Goal: Task Accomplishment & Management: Manage account settings

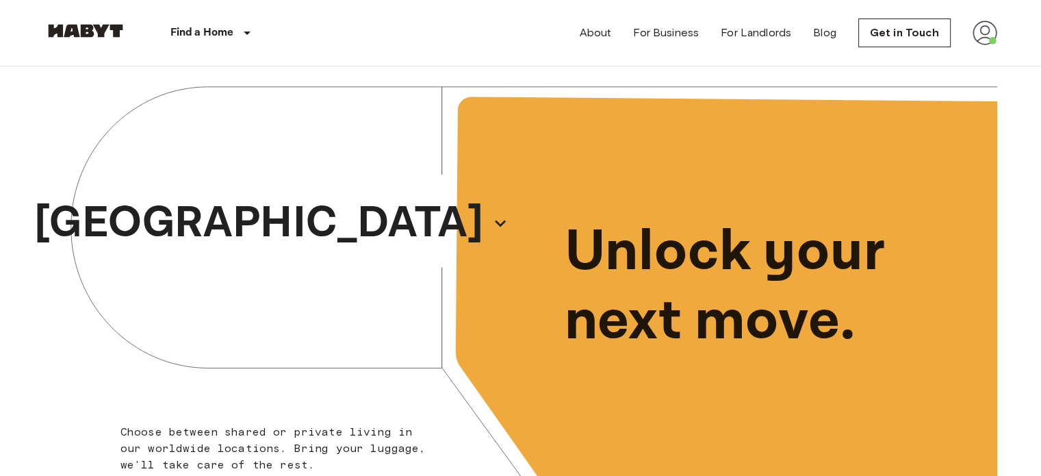
click at [987, 32] on img at bounding box center [985, 33] width 25 height 25
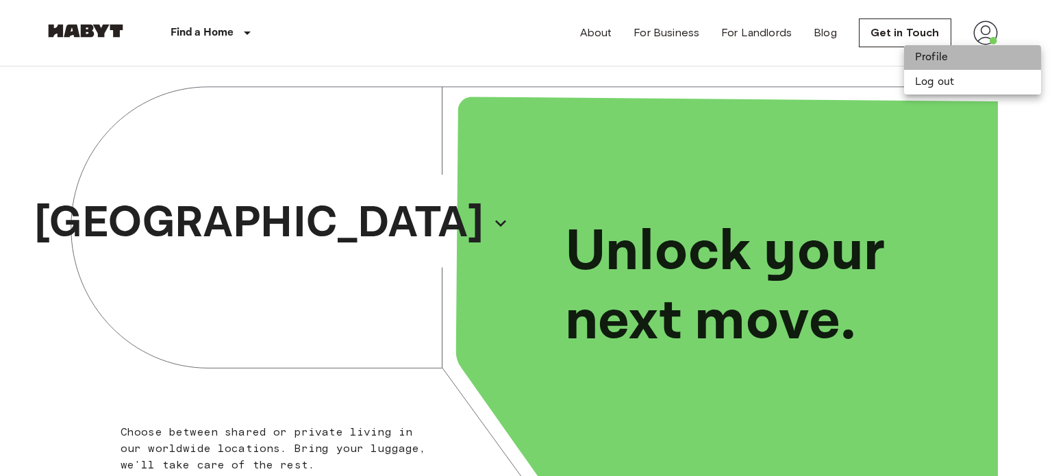
click at [946, 63] on li "Profile" at bounding box center [972, 57] width 137 height 25
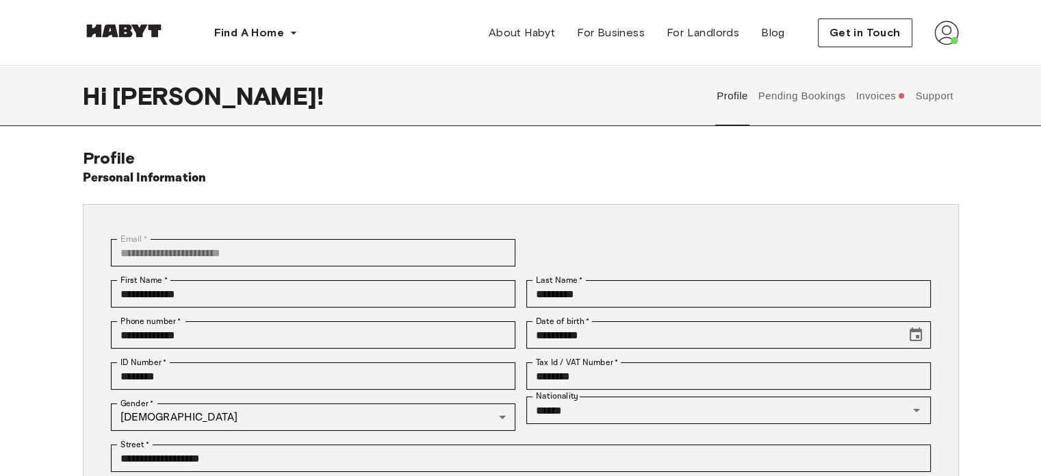
click at [822, 98] on button "Pending Bookings" at bounding box center [802, 96] width 91 height 60
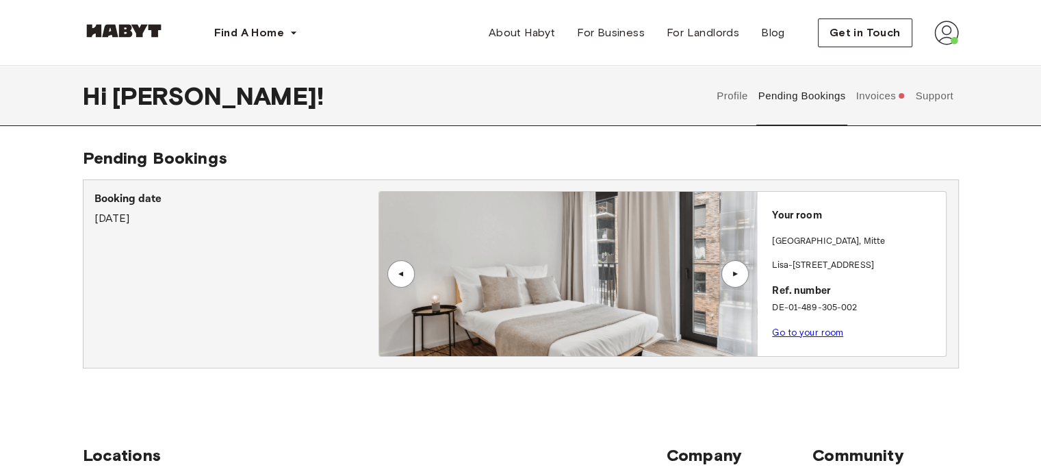
click at [238, 281] on div "Booking date March 27th, 2025" at bounding box center [236, 274] width 284 height 166
click at [738, 92] on button "Profile" at bounding box center [732, 96] width 35 height 60
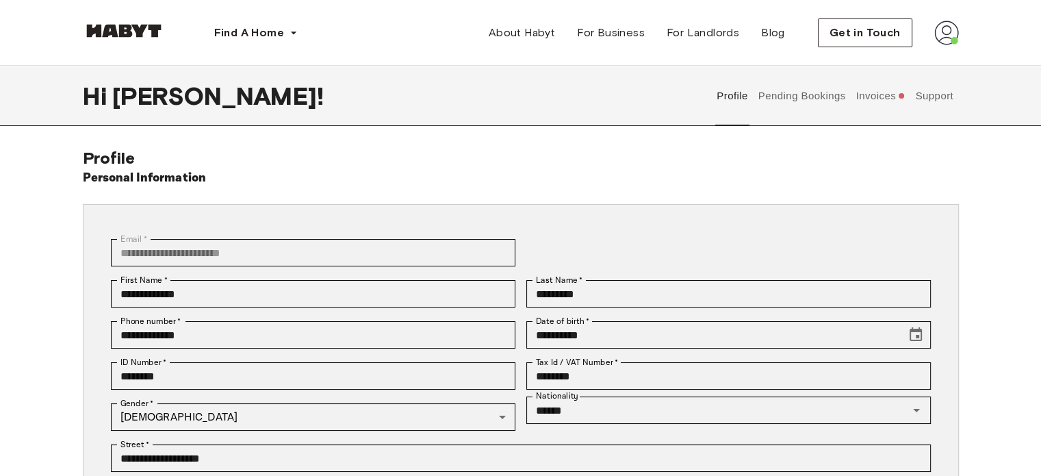
click at [796, 98] on button "Pending Bookings" at bounding box center [802, 96] width 91 height 60
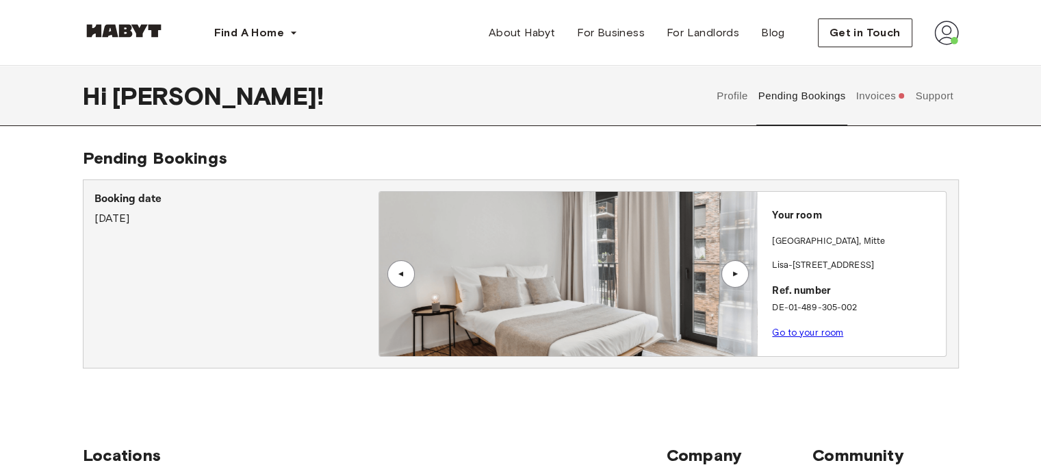
click at [797, 334] on link "Go to your room" at bounding box center [807, 332] width 71 height 10
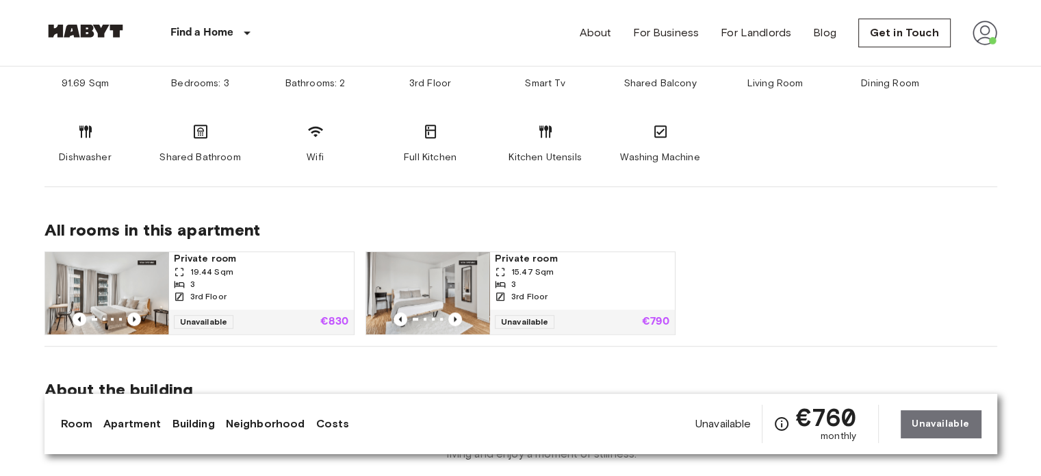
scroll to position [945, 0]
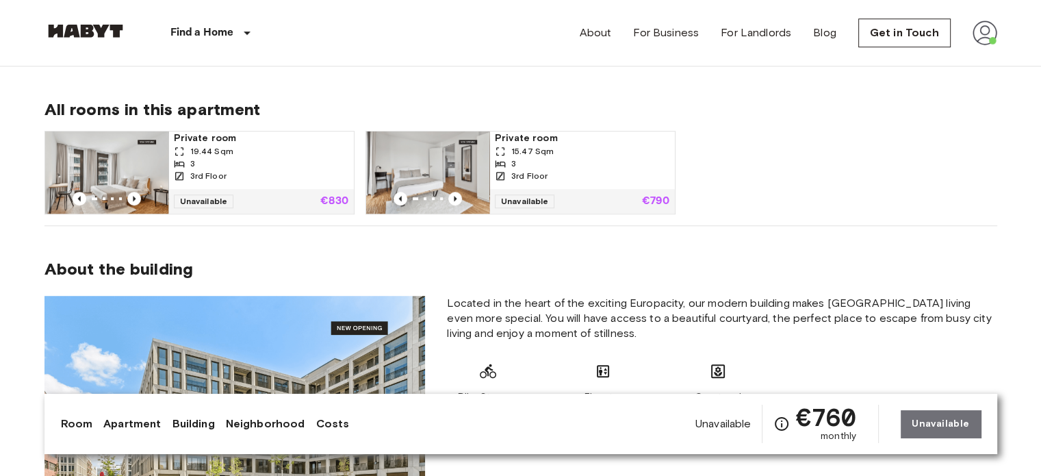
click at [446, 157] on img at bounding box center [427, 172] width 123 height 82
click at [427, 151] on img at bounding box center [427, 172] width 123 height 82
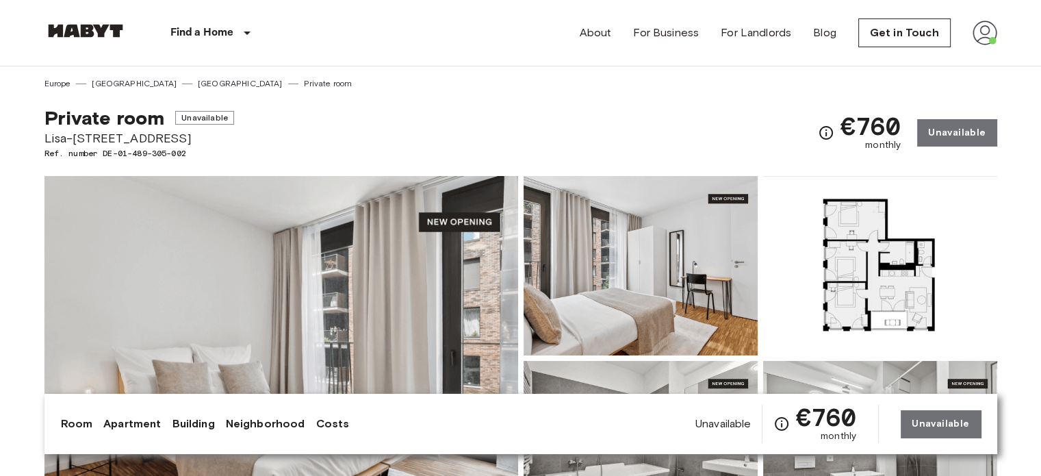
click at [991, 29] on img at bounding box center [985, 33] width 25 height 25
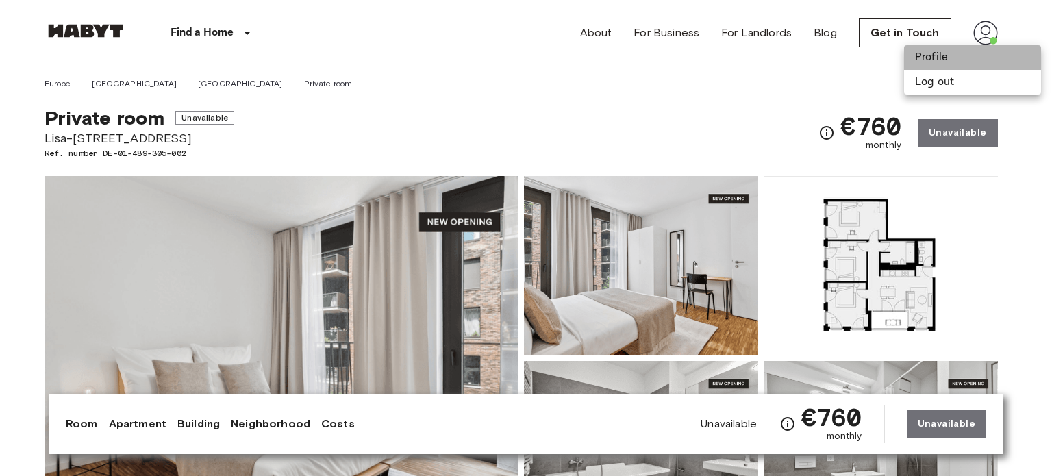
click at [938, 51] on li "Profile" at bounding box center [972, 57] width 137 height 25
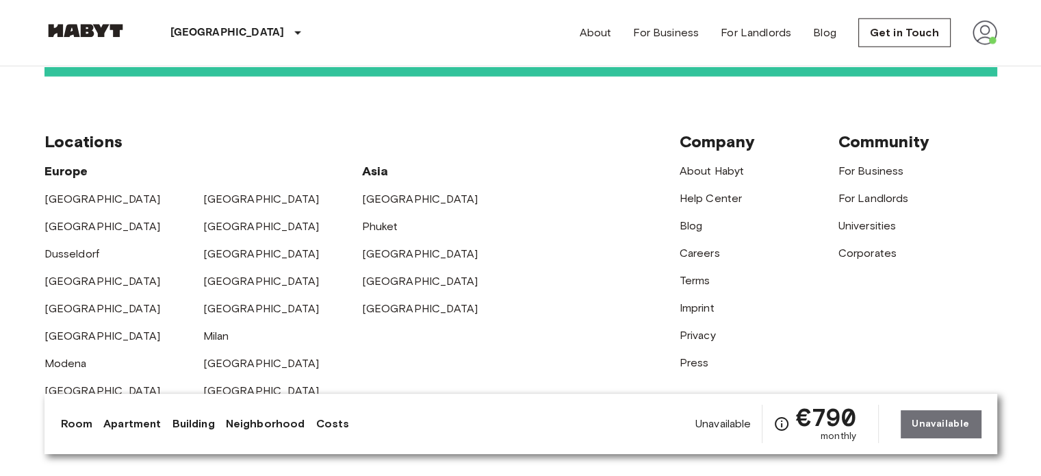
scroll to position [3549, 0]
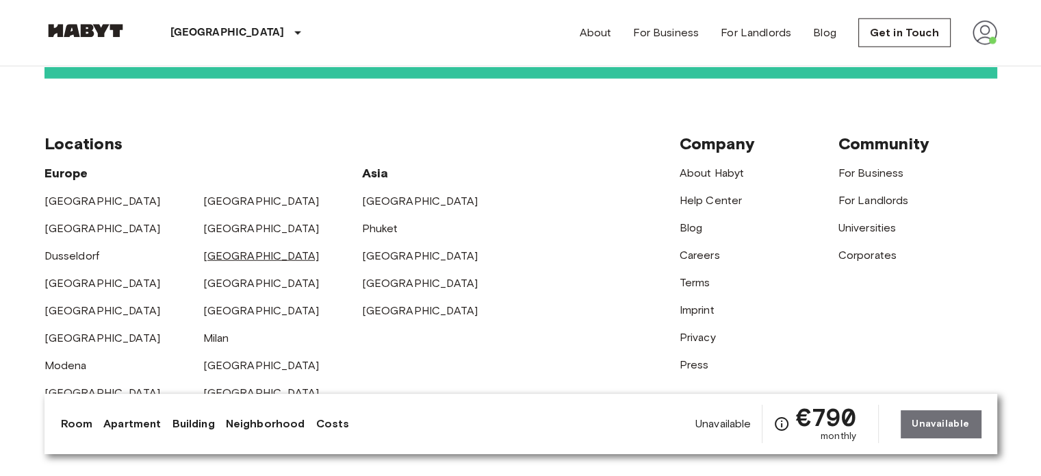
click at [240, 249] on link "[GEOGRAPHIC_DATA]" at bounding box center [261, 255] width 116 height 13
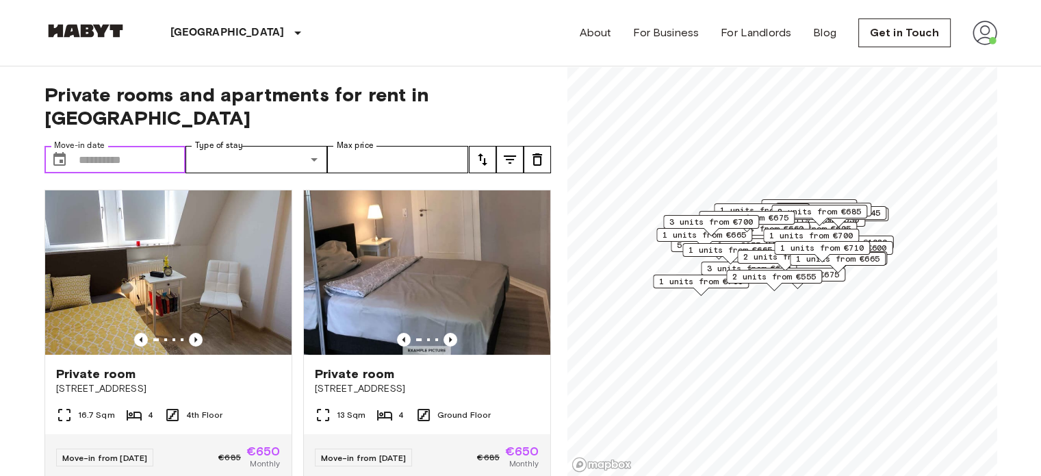
click at [101, 146] on input "Move-in date" at bounding box center [132, 159] width 107 height 27
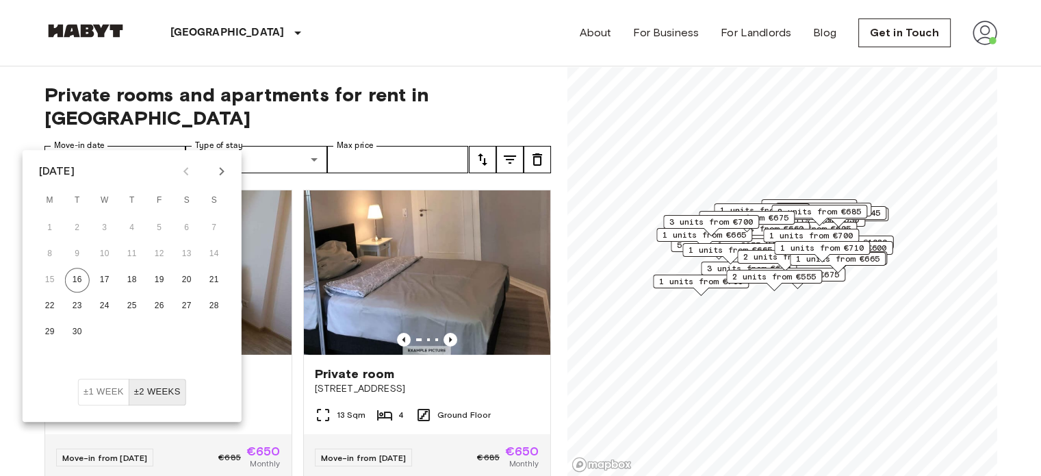
click at [223, 171] on icon "Next month" at bounding box center [221, 171] width 5 height 8
click at [107, 229] on button "1" at bounding box center [104, 228] width 25 height 25
type input "**********"
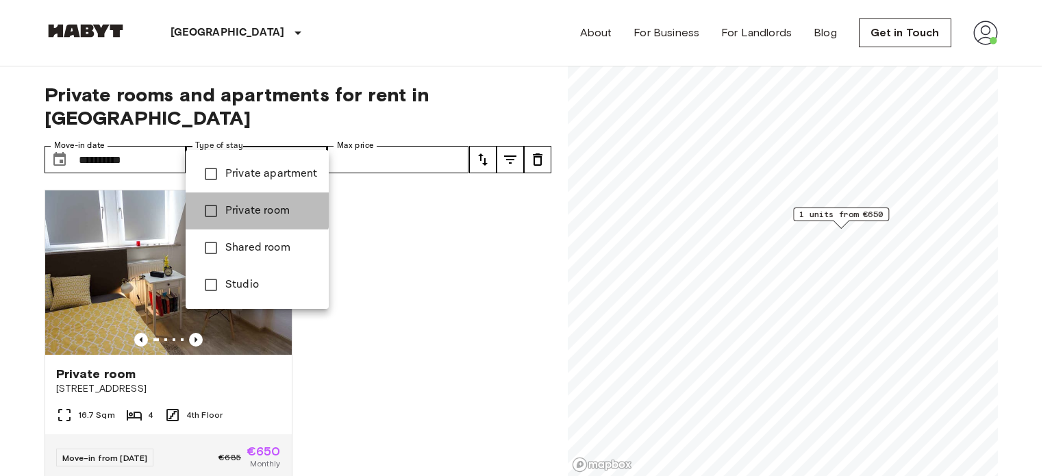
click at [249, 206] on span "Private room" at bounding box center [271, 211] width 92 height 16
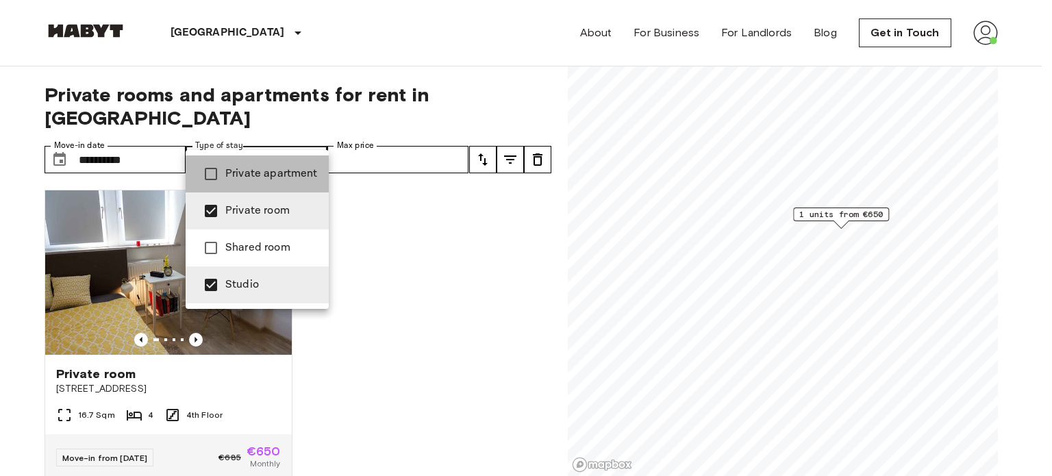
click at [270, 180] on span "Private apartment" at bounding box center [271, 174] width 92 height 16
click at [21, 232] on div at bounding box center [526, 238] width 1052 height 476
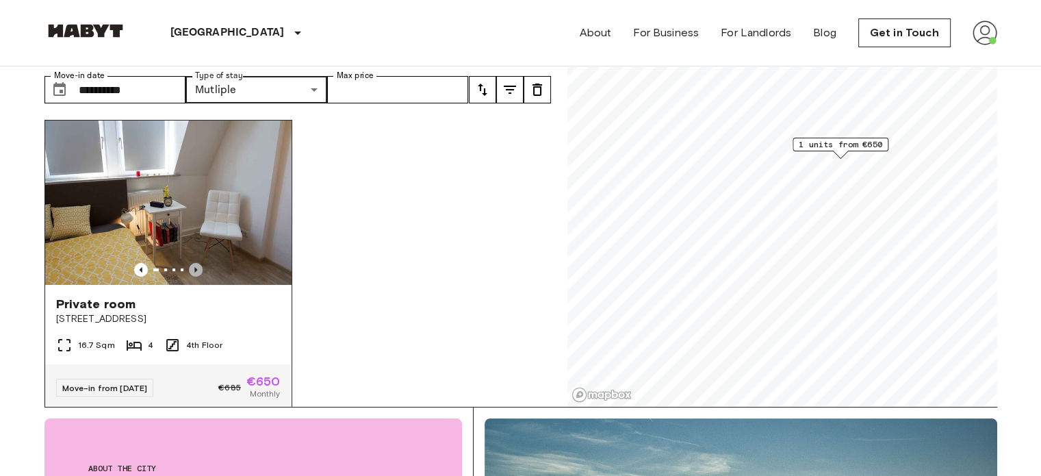
click at [196, 263] on icon "Previous image" at bounding box center [196, 270] width 14 height 14
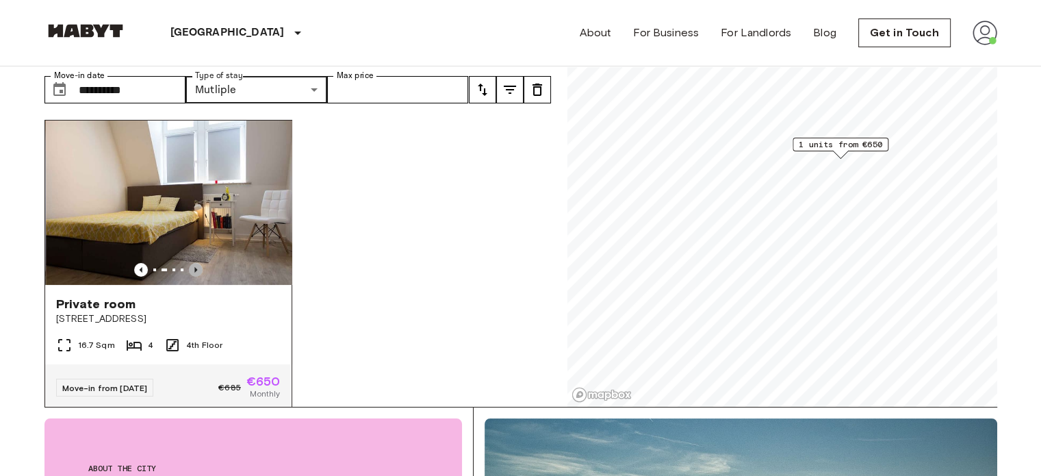
click at [196, 263] on icon "Previous image" at bounding box center [196, 270] width 14 height 14
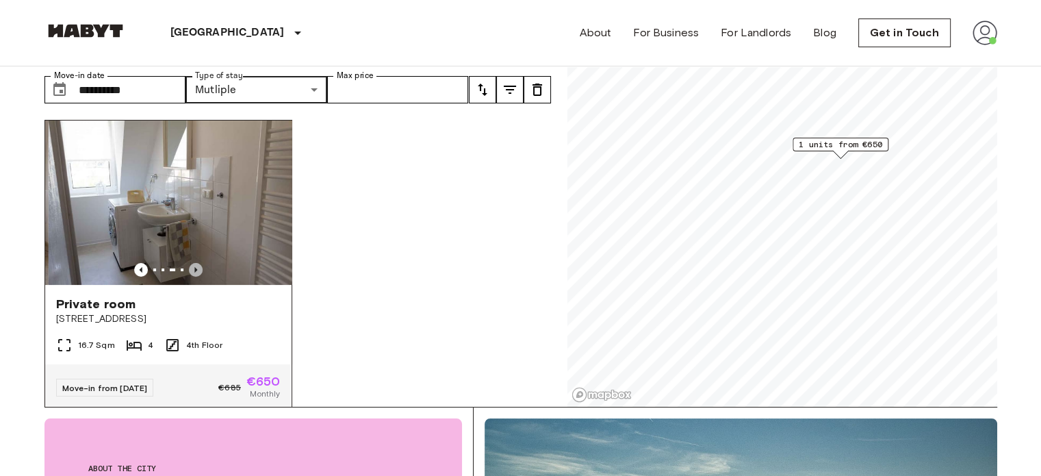
click at [196, 263] on icon "Previous image" at bounding box center [196, 270] width 14 height 14
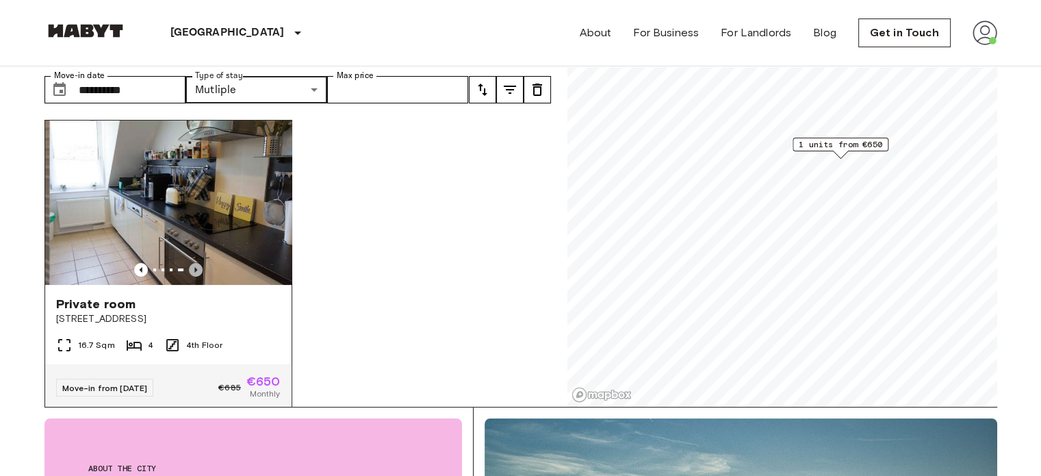
click at [196, 263] on icon "Previous image" at bounding box center [196, 270] width 14 height 14
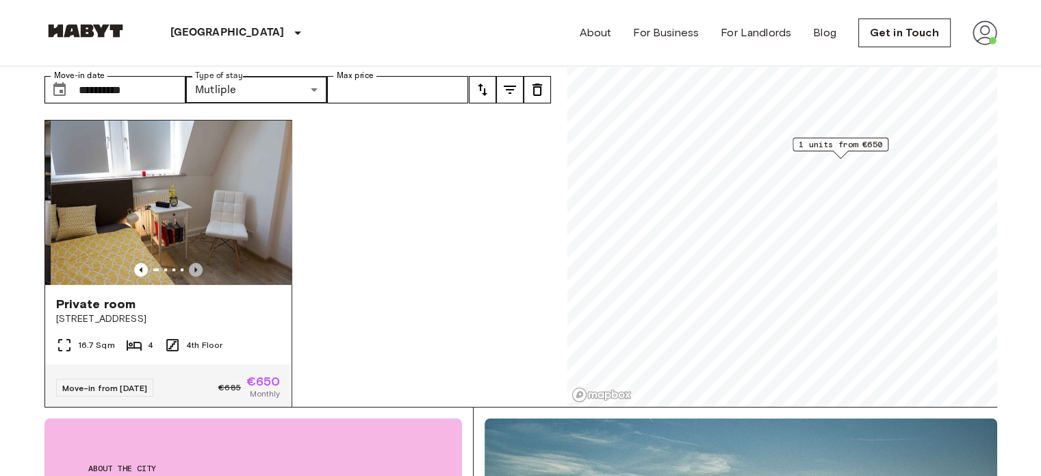
click at [196, 263] on icon "Previous image" at bounding box center [196, 270] width 14 height 14
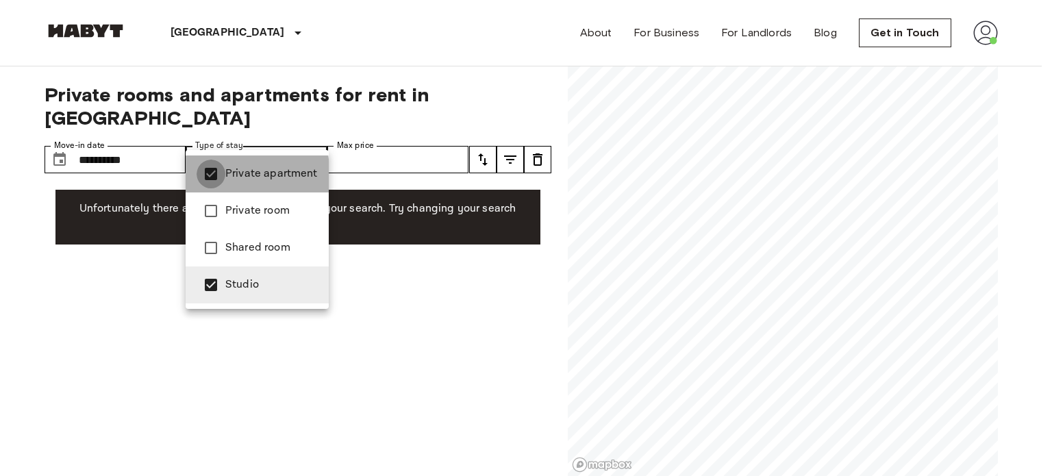
type input "******"
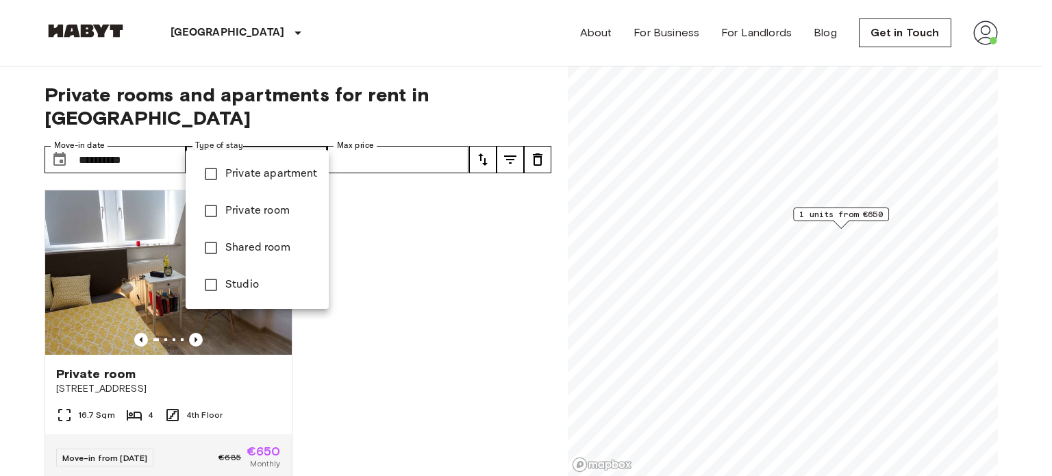
click at [1, 251] on div at bounding box center [526, 238] width 1052 height 476
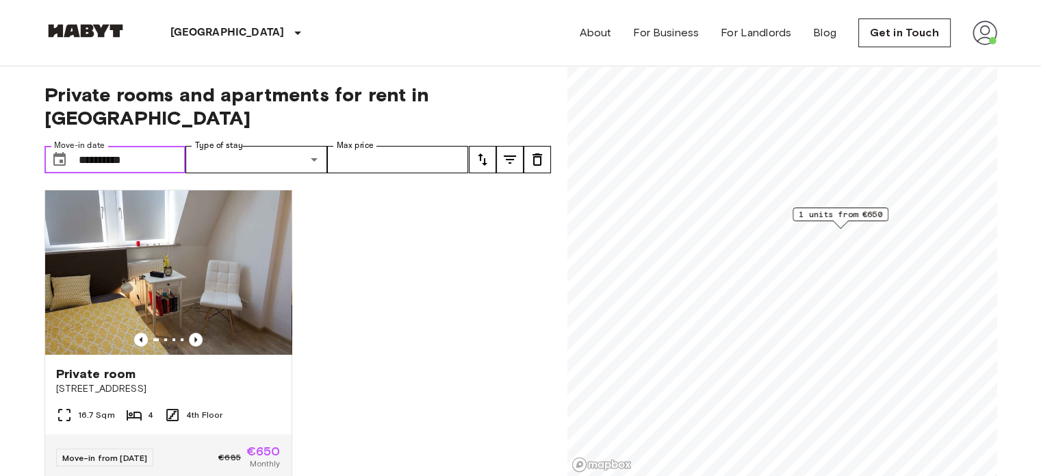
click at [159, 146] on input "**********" at bounding box center [132, 159] width 107 height 27
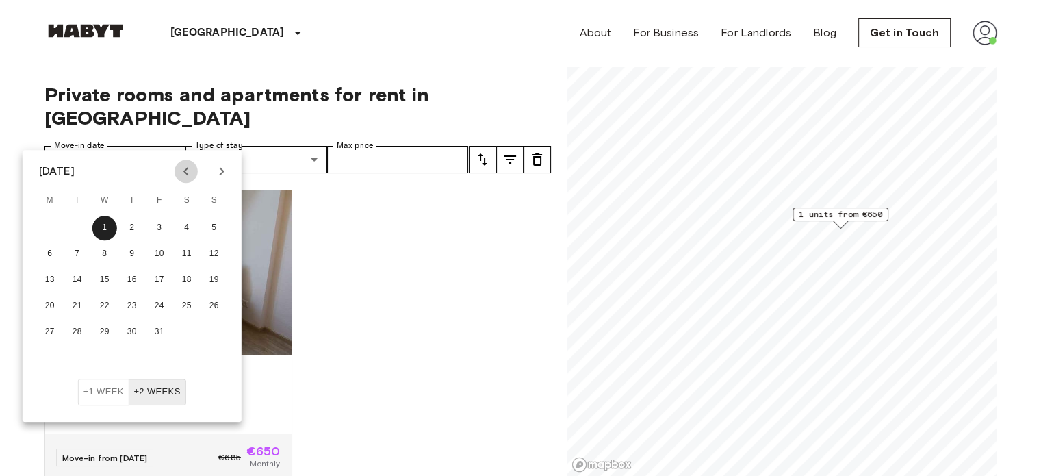
click at [194, 169] on icon "Previous month" at bounding box center [186, 171] width 16 height 16
click at [75, 278] on button "16" at bounding box center [77, 280] width 25 height 25
type input "**********"
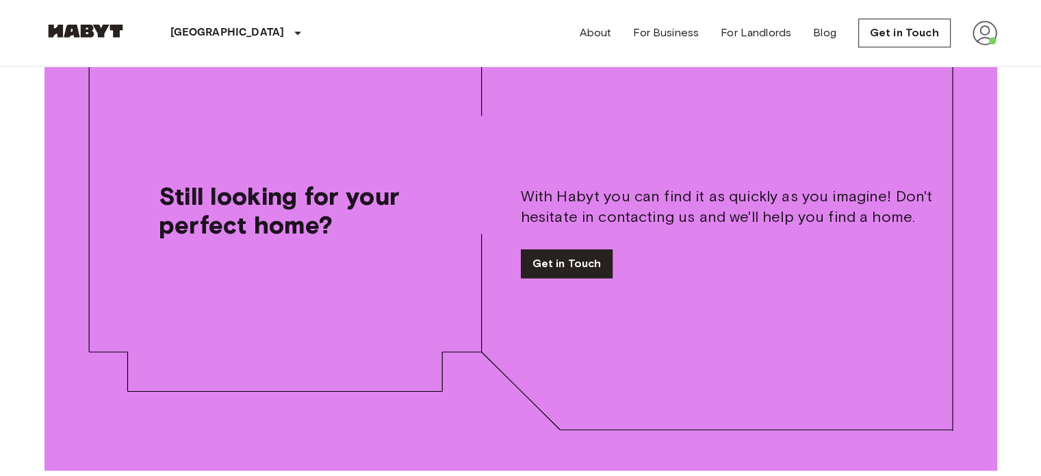
scroll to position [2193, 0]
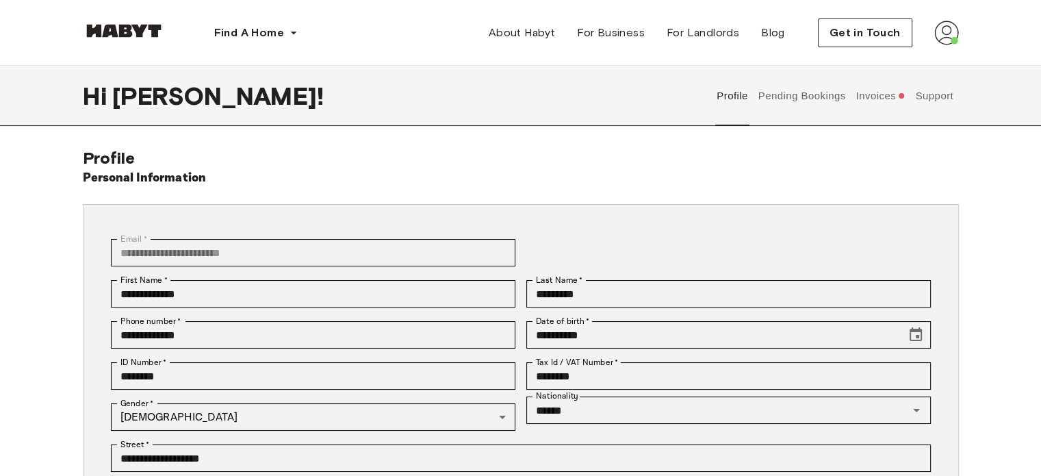
click at [807, 98] on button "Pending Bookings" at bounding box center [802, 96] width 91 height 60
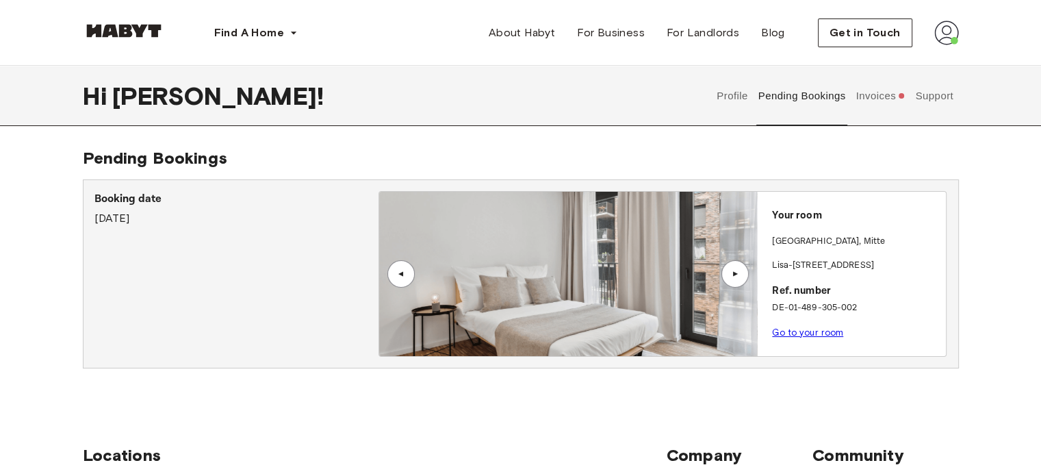
click at [898, 95] on button "Invoices" at bounding box center [880, 96] width 53 height 60
